Goal: Transaction & Acquisition: Book appointment/travel/reservation

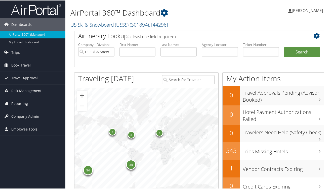
click at [16, 66] on span "Book Travel" at bounding box center [20, 65] width 19 height 13
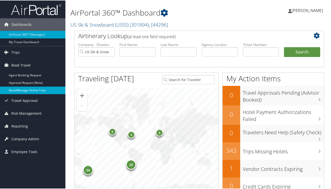
click at [19, 90] on link "Book/Manage Online Trips" at bounding box center [32, 90] width 65 height 8
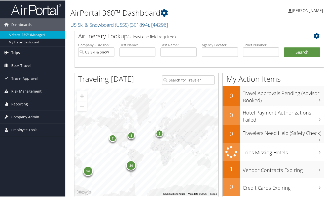
click at [18, 67] on span "Book Travel" at bounding box center [20, 65] width 19 height 13
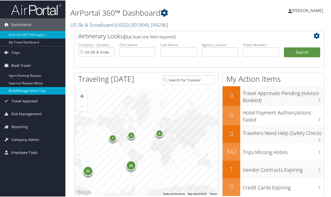
click at [19, 91] on link "Book/Manage Online Trips" at bounding box center [32, 90] width 65 height 8
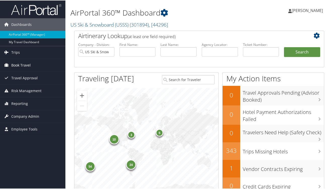
click at [29, 68] on span "Book Travel" at bounding box center [20, 65] width 19 height 13
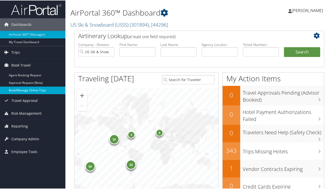
click at [27, 90] on link "Book/Manage Online Trips" at bounding box center [32, 90] width 65 height 8
